Goal: Information Seeking & Learning: Learn about a topic

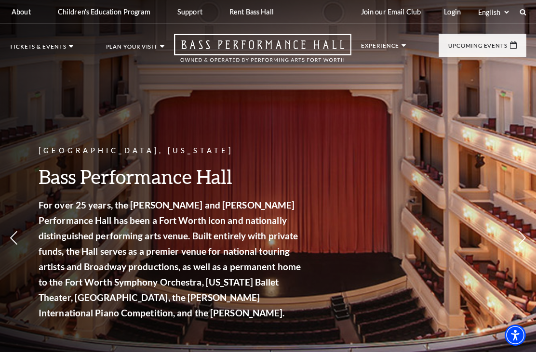
click at [72, 47] on ul "Tickets & Events Now On Sale Broadway At The Bass presented by PNC Bank [PERSON…" at bounding box center [87, 58] width 155 height 28
click at [43, 214] on link "Calendar" at bounding box center [39, 218] width 42 height 8
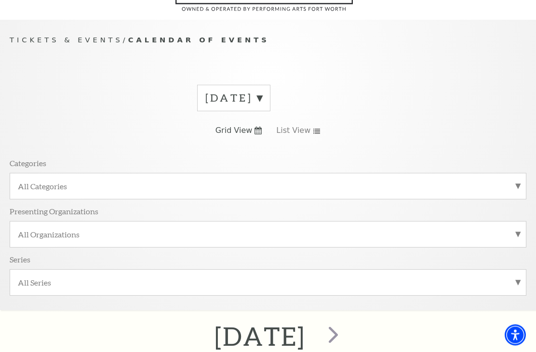
scroll to position [81, 0]
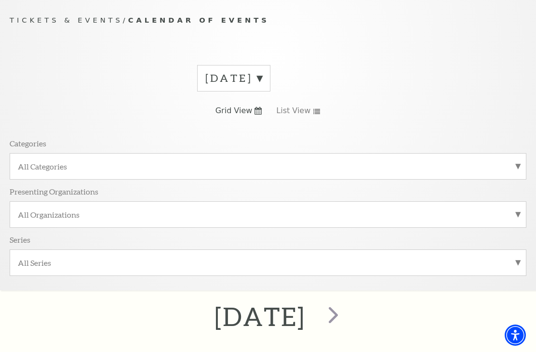
click at [262, 76] on label "[DATE]" at bounding box center [233, 78] width 57 height 15
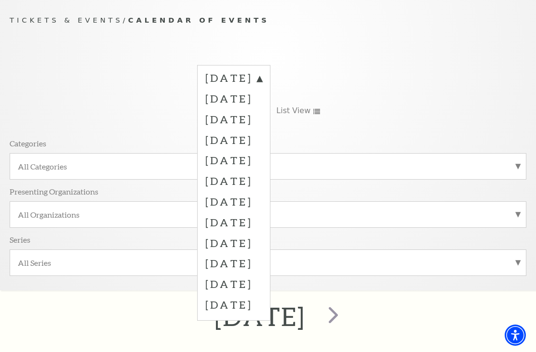
click at [262, 93] on label "[DATE]" at bounding box center [233, 98] width 57 height 21
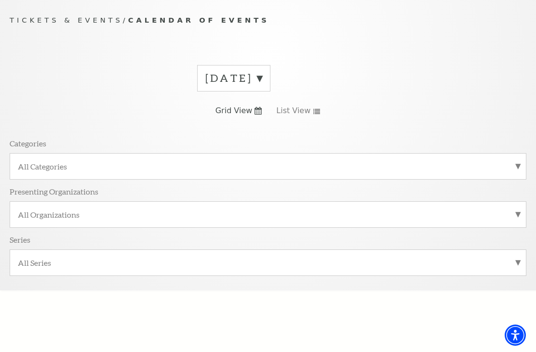
click at [262, 76] on label "[DATE]" at bounding box center [233, 78] width 57 height 15
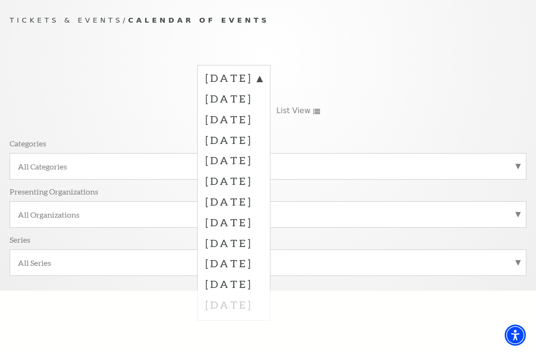
click at [262, 95] on label "[DATE]" at bounding box center [233, 98] width 57 height 21
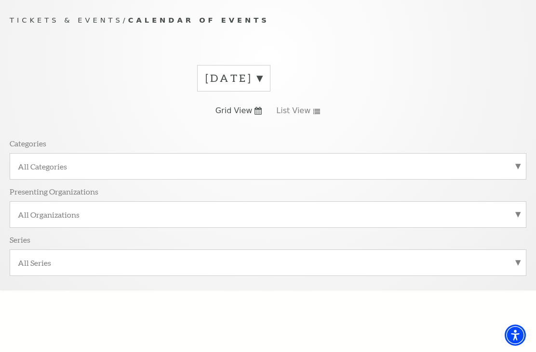
click at [316, 107] on link "List View" at bounding box center [298, 111] width 44 height 11
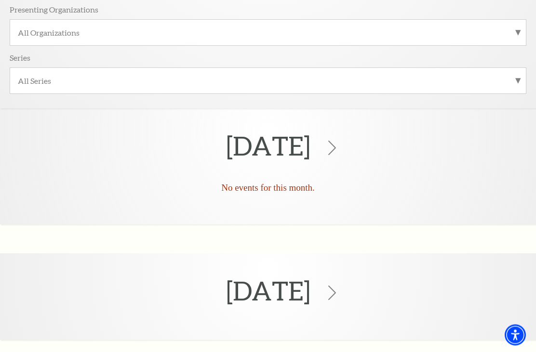
scroll to position [263, 0]
click at [339, 150] on icon at bounding box center [332, 148] width 14 height 14
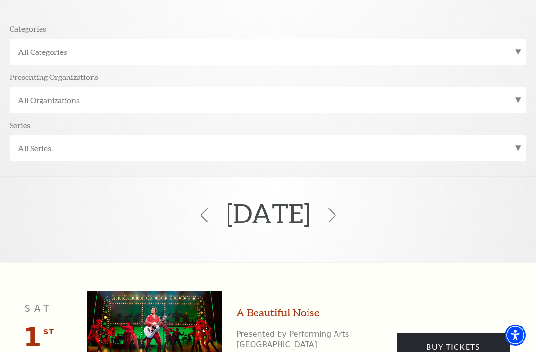
scroll to position [133, 0]
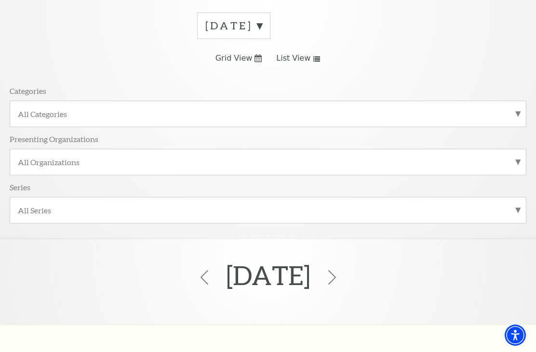
click at [336, 285] on use at bounding box center [332, 277] width 8 height 14
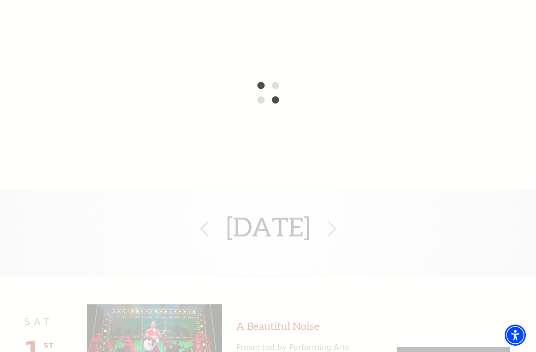
scroll to position [373, 0]
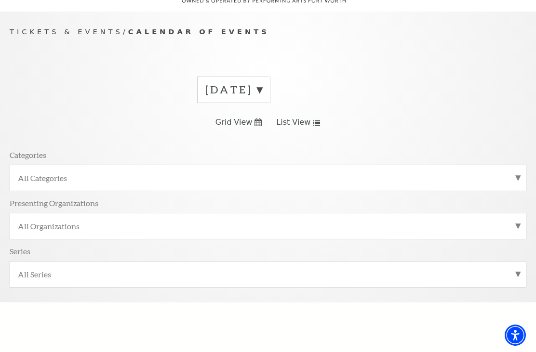
scroll to position [61, 0]
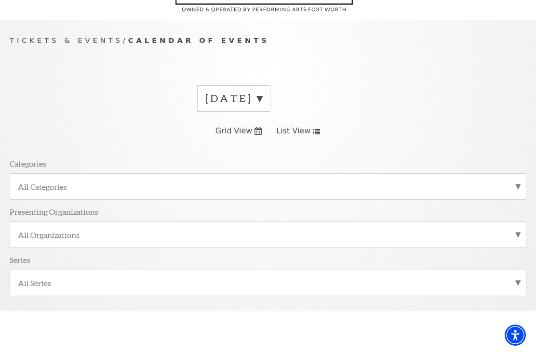
click at [262, 98] on label "November 2025" at bounding box center [233, 98] width 57 height 15
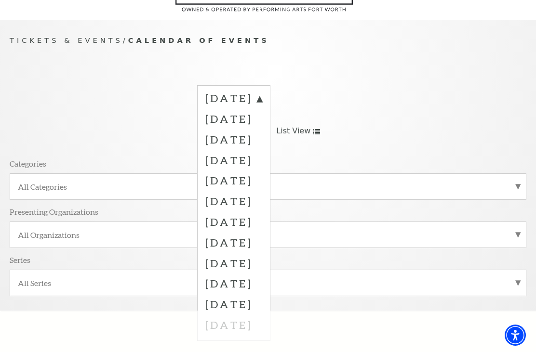
click at [252, 117] on label "October 2025" at bounding box center [233, 118] width 57 height 21
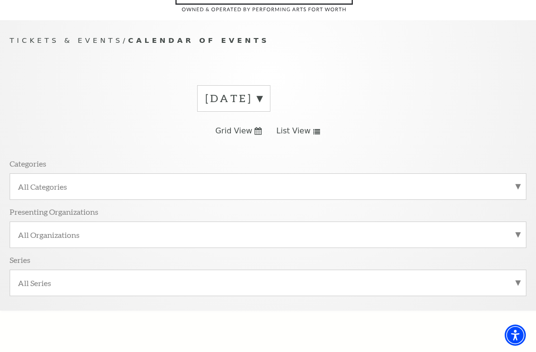
click at [242, 118] on div "November 2025 Grid View List View Categories All Categories Presenting Organiza…" at bounding box center [268, 194] width 517 height 232
click at [262, 92] on label "November 2025" at bounding box center [233, 98] width 57 height 15
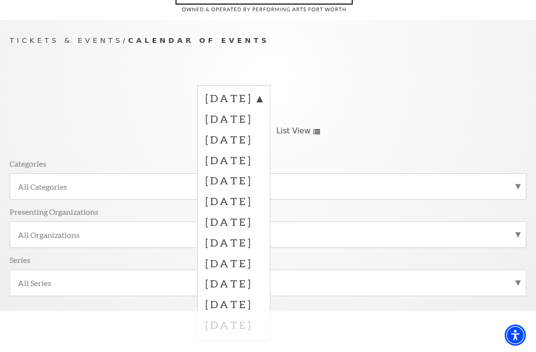
click at [234, 113] on label "October 2025" at bounding box center [233, 118] width 57 height 21
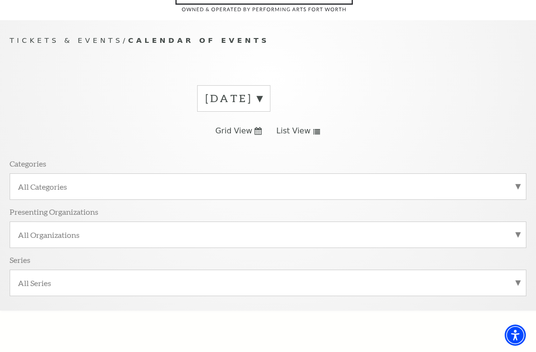
click at [256, 127] on use at bounding box center [257, 131] width 7 height 8
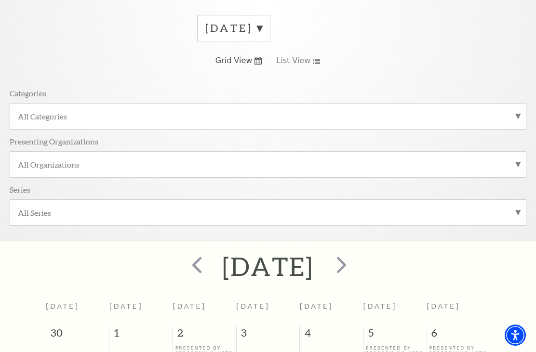
scroll to position [120, 0]
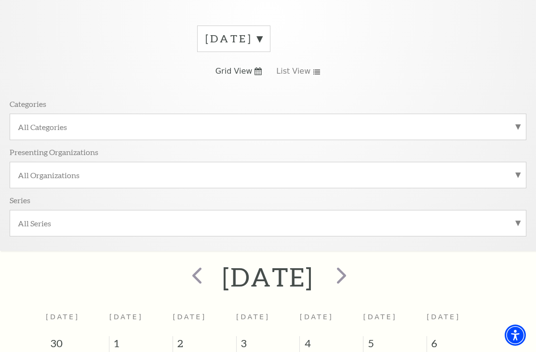
click at [183, 262] on span "prev" at bounding box center [196, 275] width 27 height 27
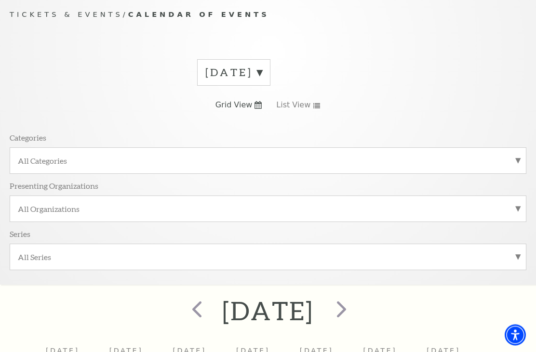
scroll to position [81, 0]
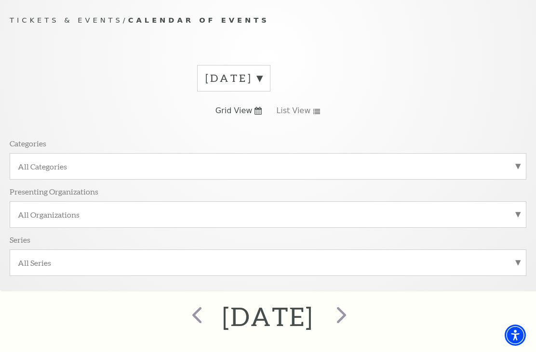
click at [183, 313] on span "prev" at bounding box center [196, 314] width 27 height 27
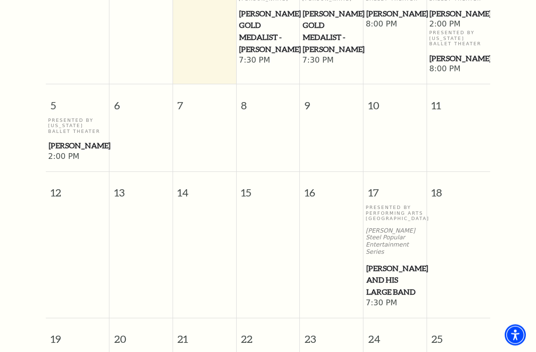
scroll to position [491, 0]
click at [269, 39] on span "Cliburn Gold Medalist - Aristo Sham" at bounding box center [267, 32] width 57 height 48
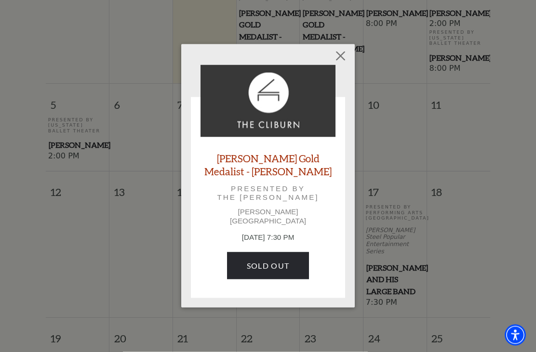
scroll to position [492, 0]
click at [347, 57] on button "Close" at bounding box center [341, 56] width 18 height 18
